Goal: Information Seeking & Learning: Learn about a topic

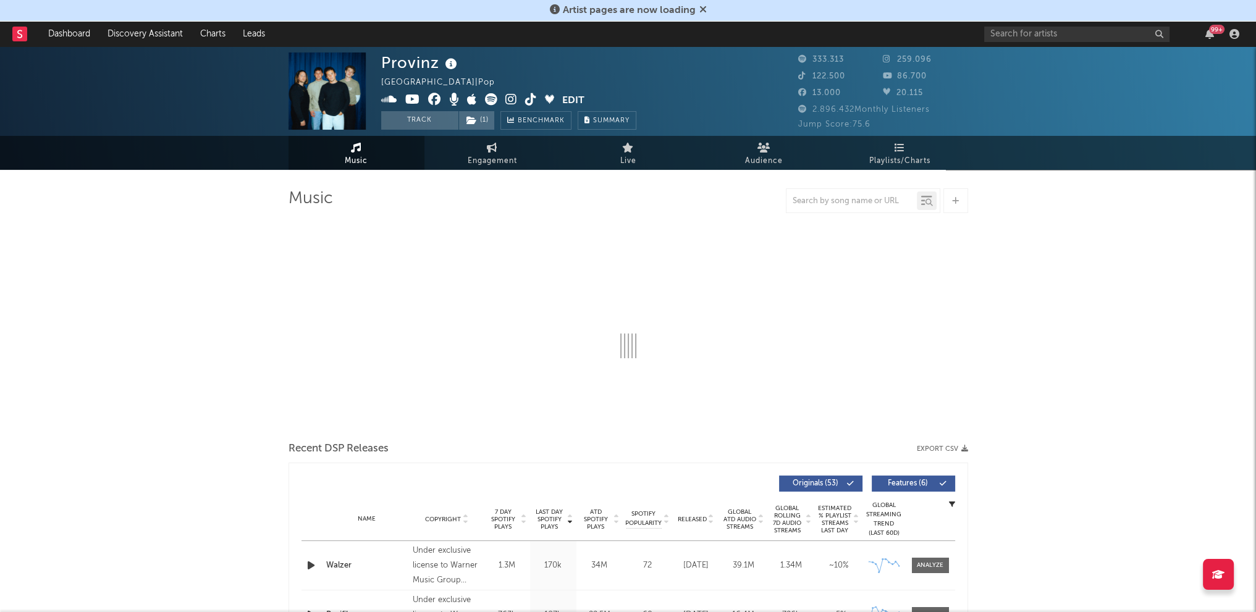
select select "6m"
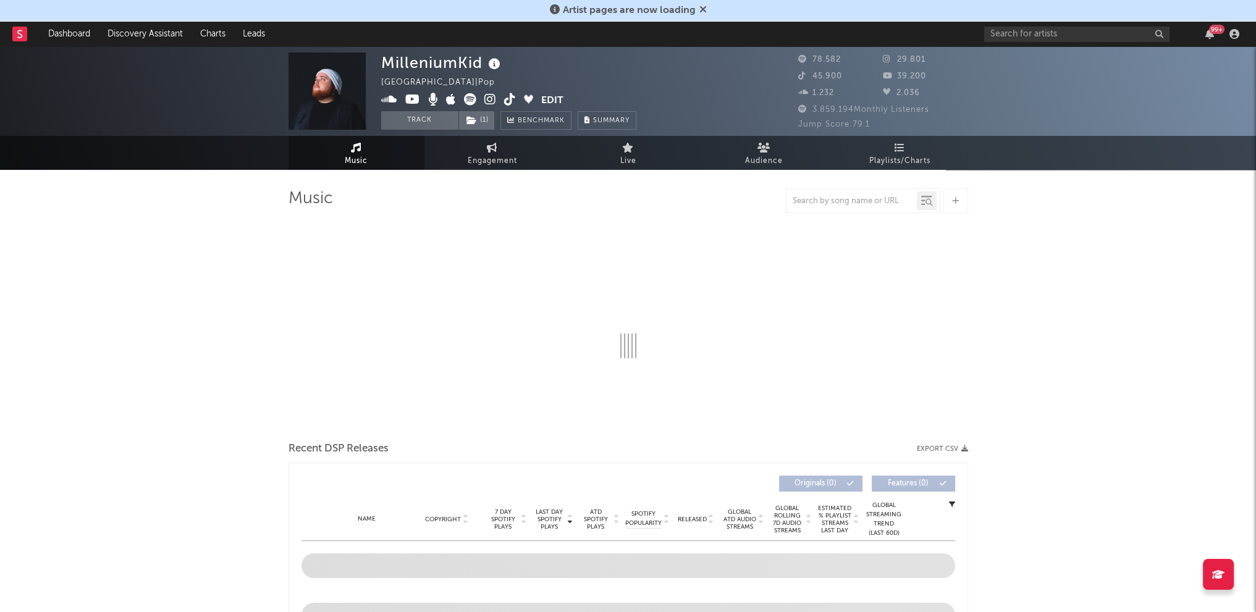
select select "6m"
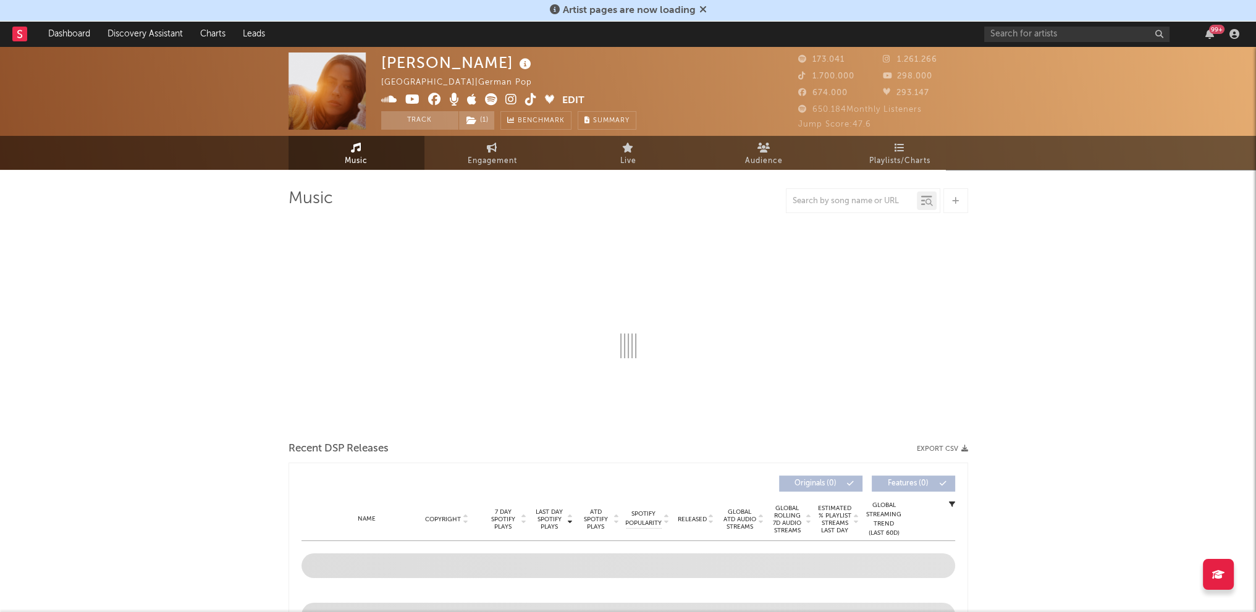
select select "6m"
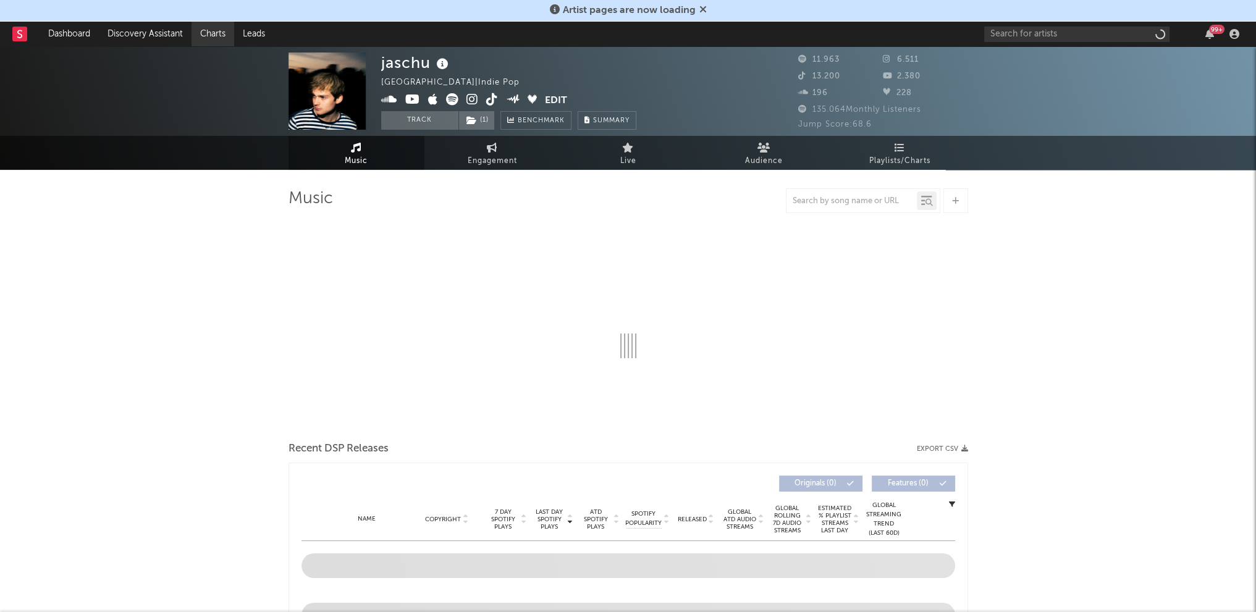
select select "6m"
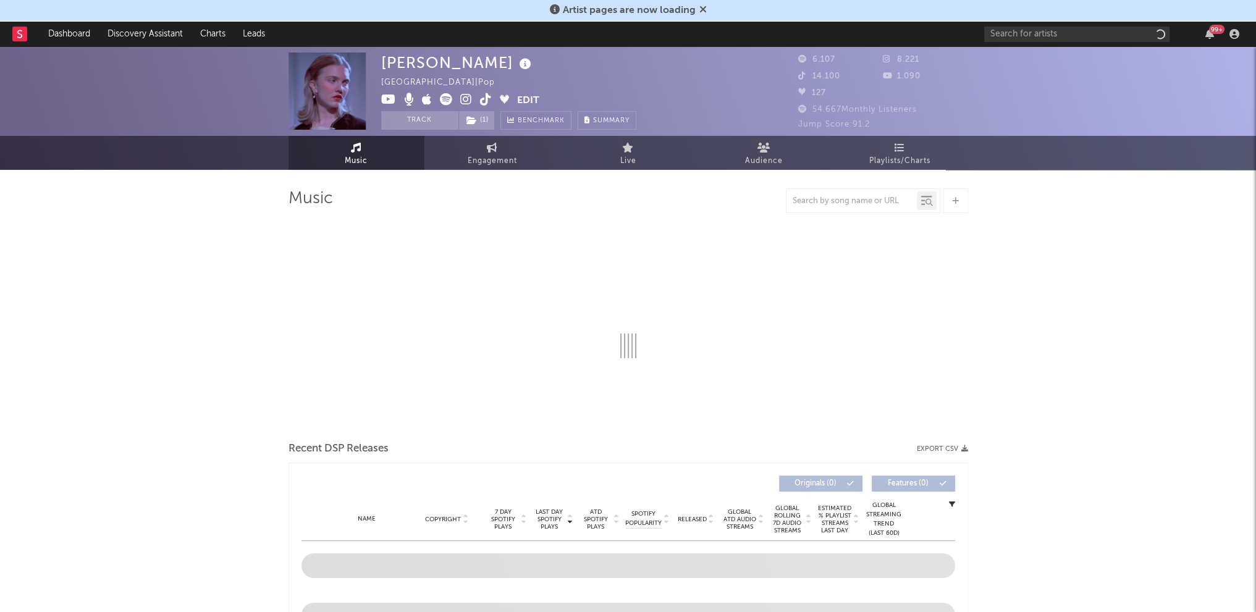
select select "1w"
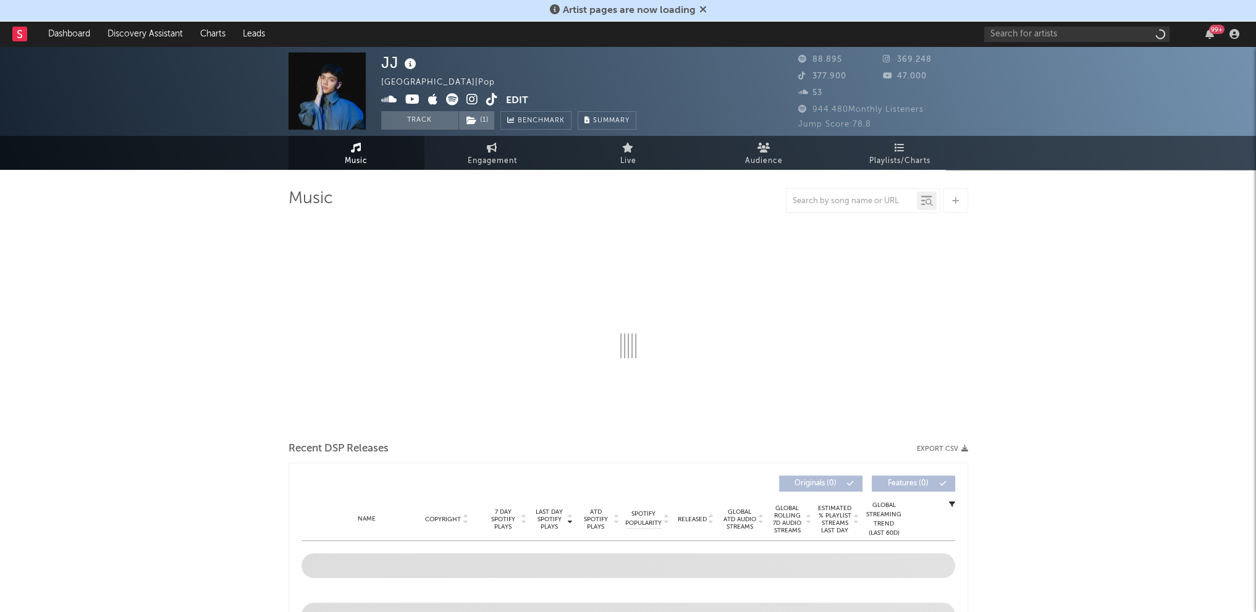
select select "1w"
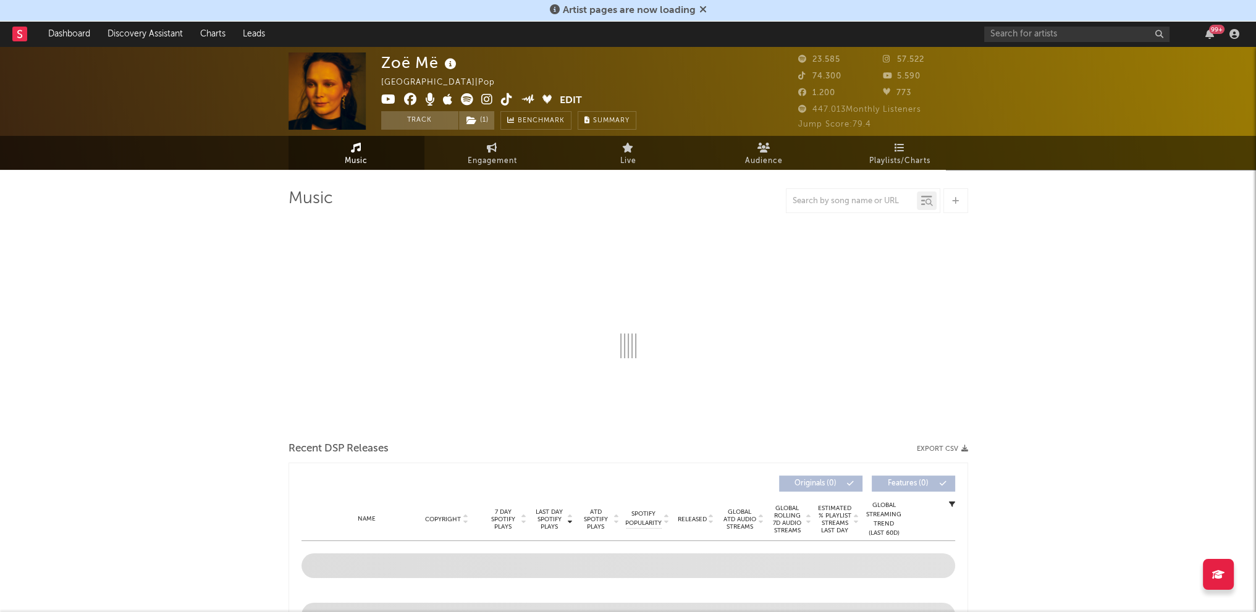
select select "1w"
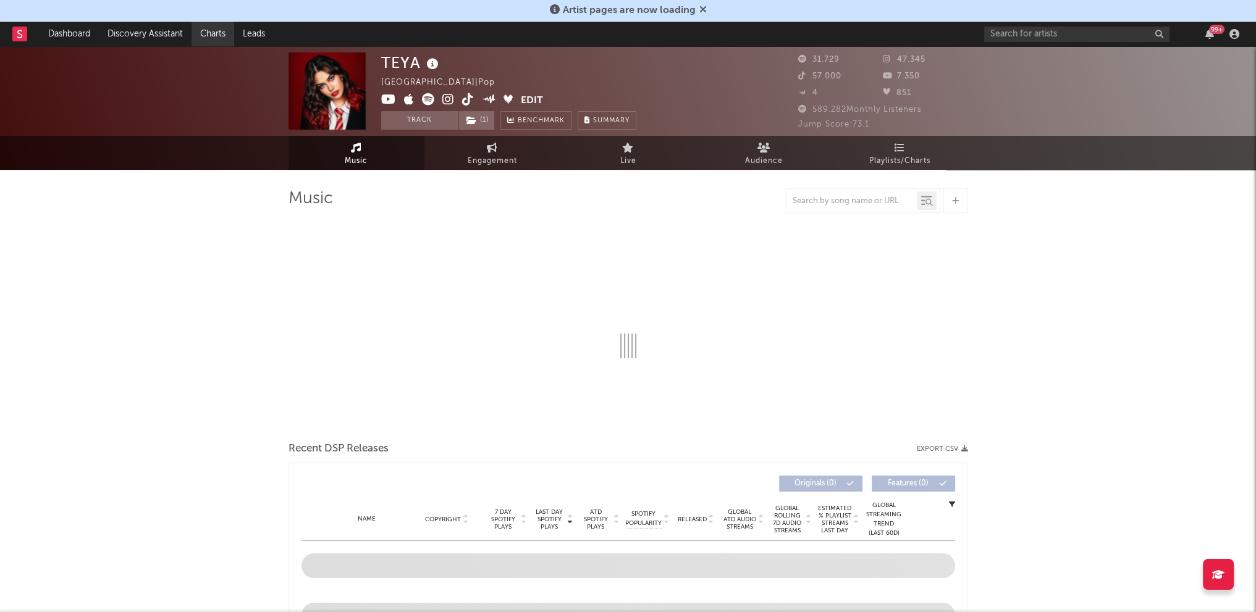
select select "6m"
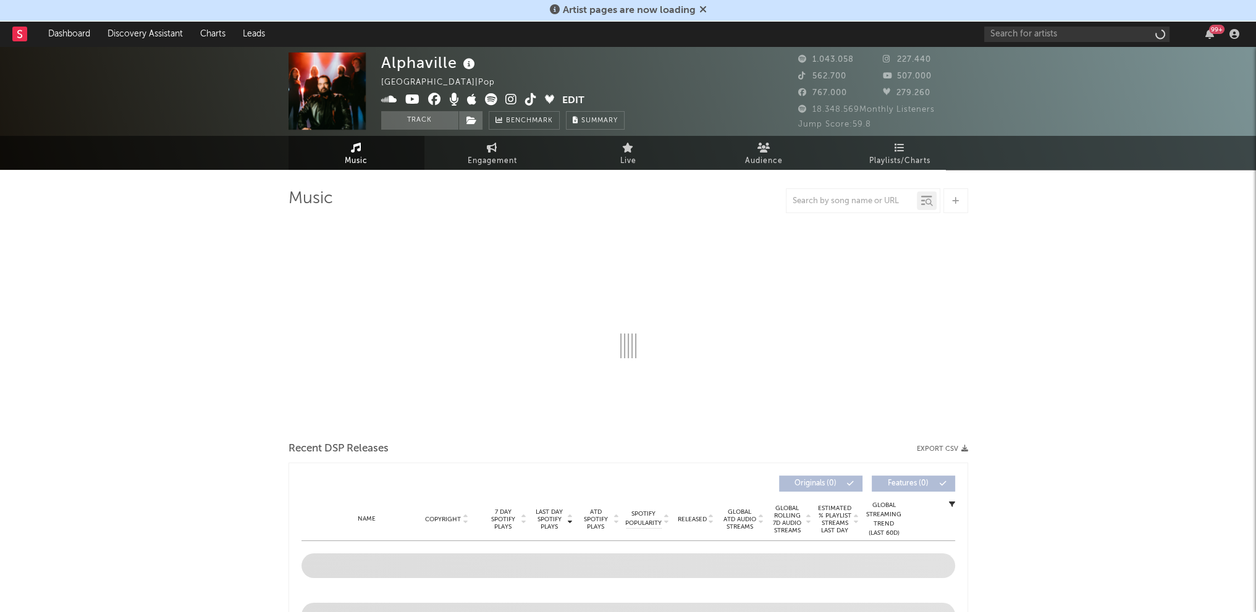
select select "6m"
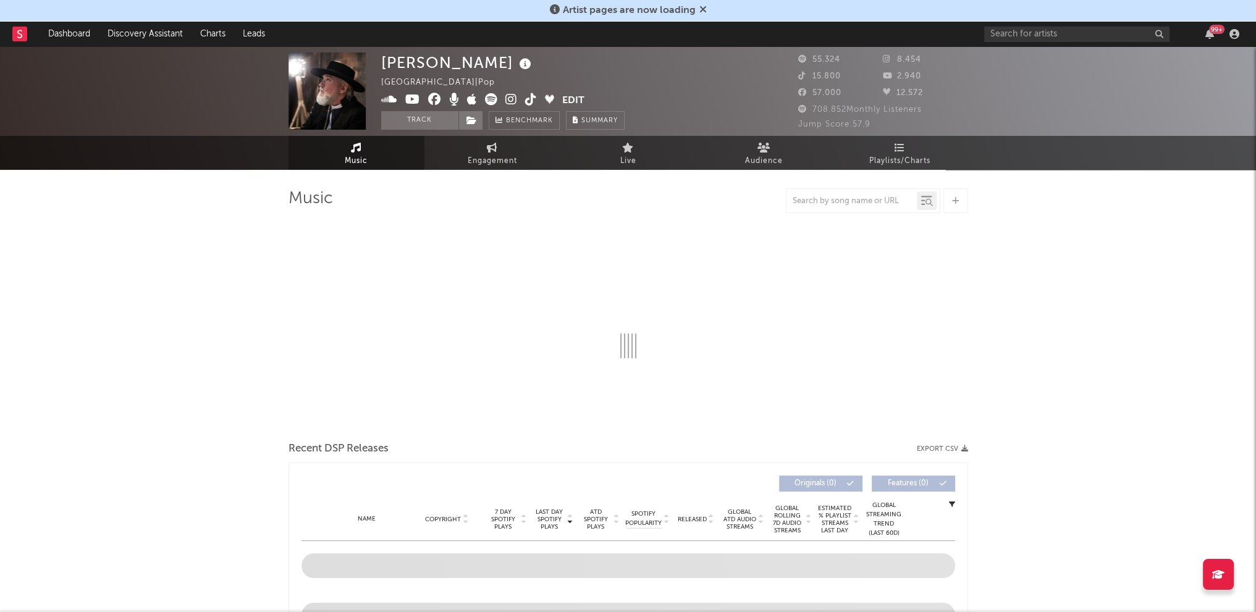
select select "6m"
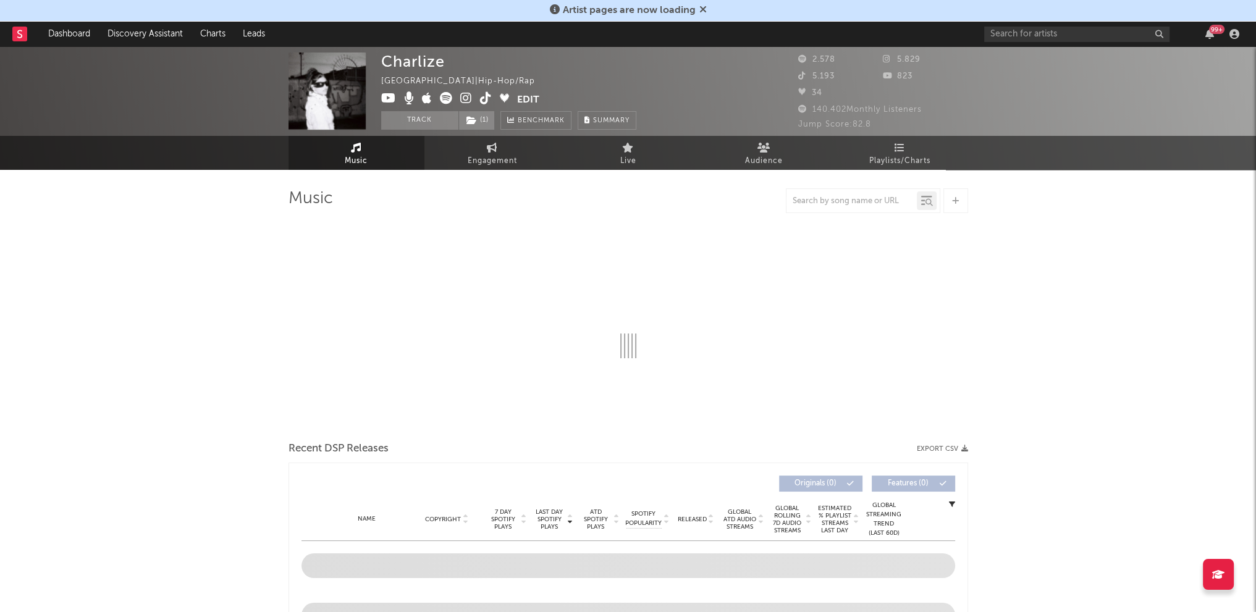
select select "1w"
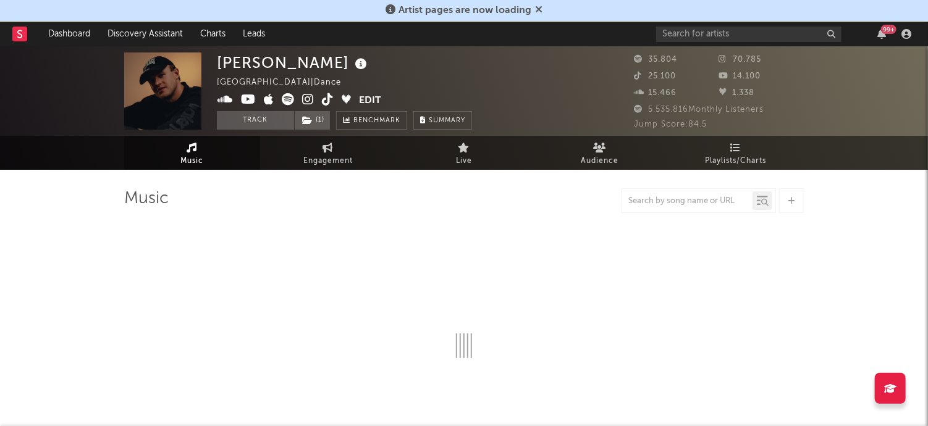
select select "6m"
